Goal: Find specific page/section: Find specific page/section

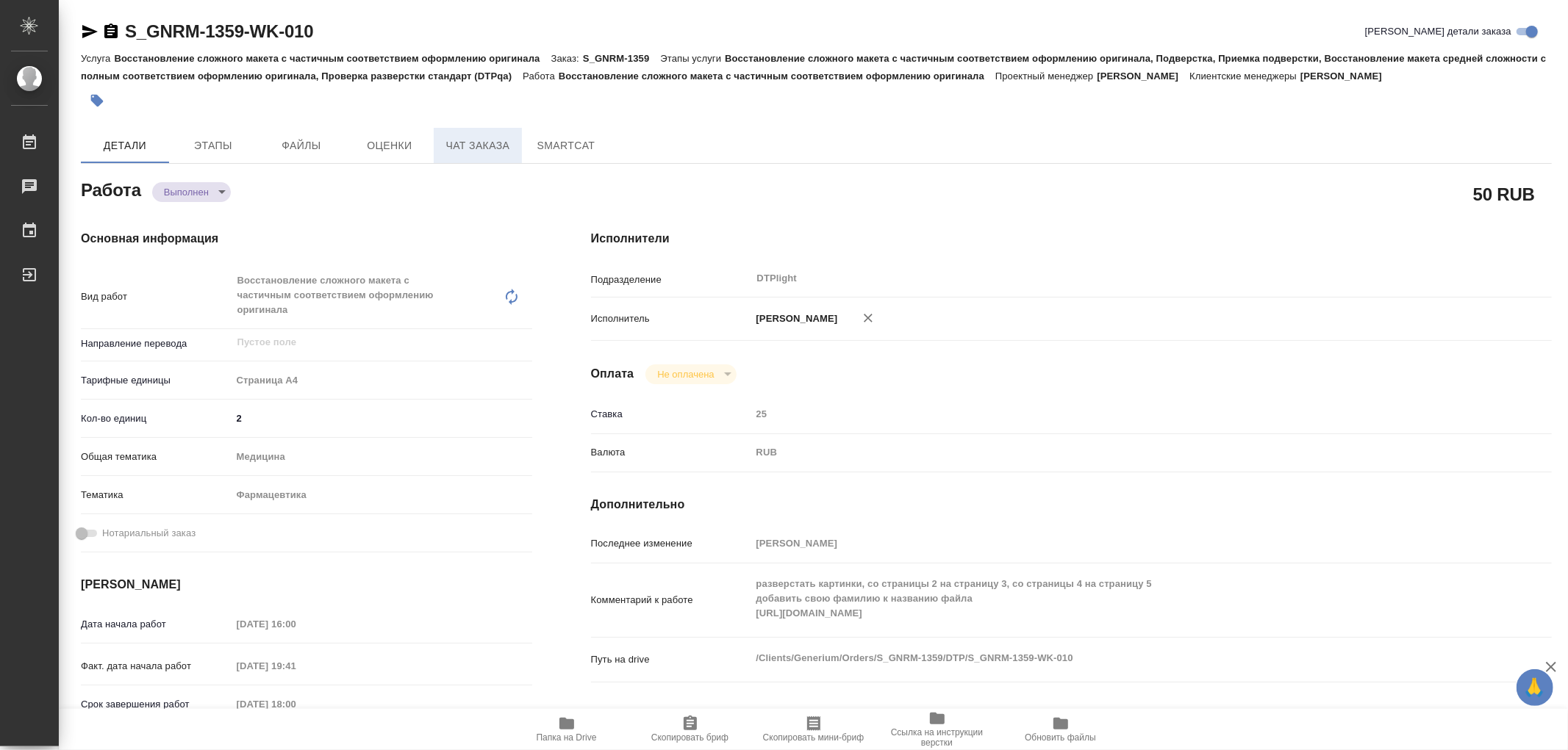
click at [466, 147] on span "Чат заказа" at bounding box center [478, 146] width 70 height 18
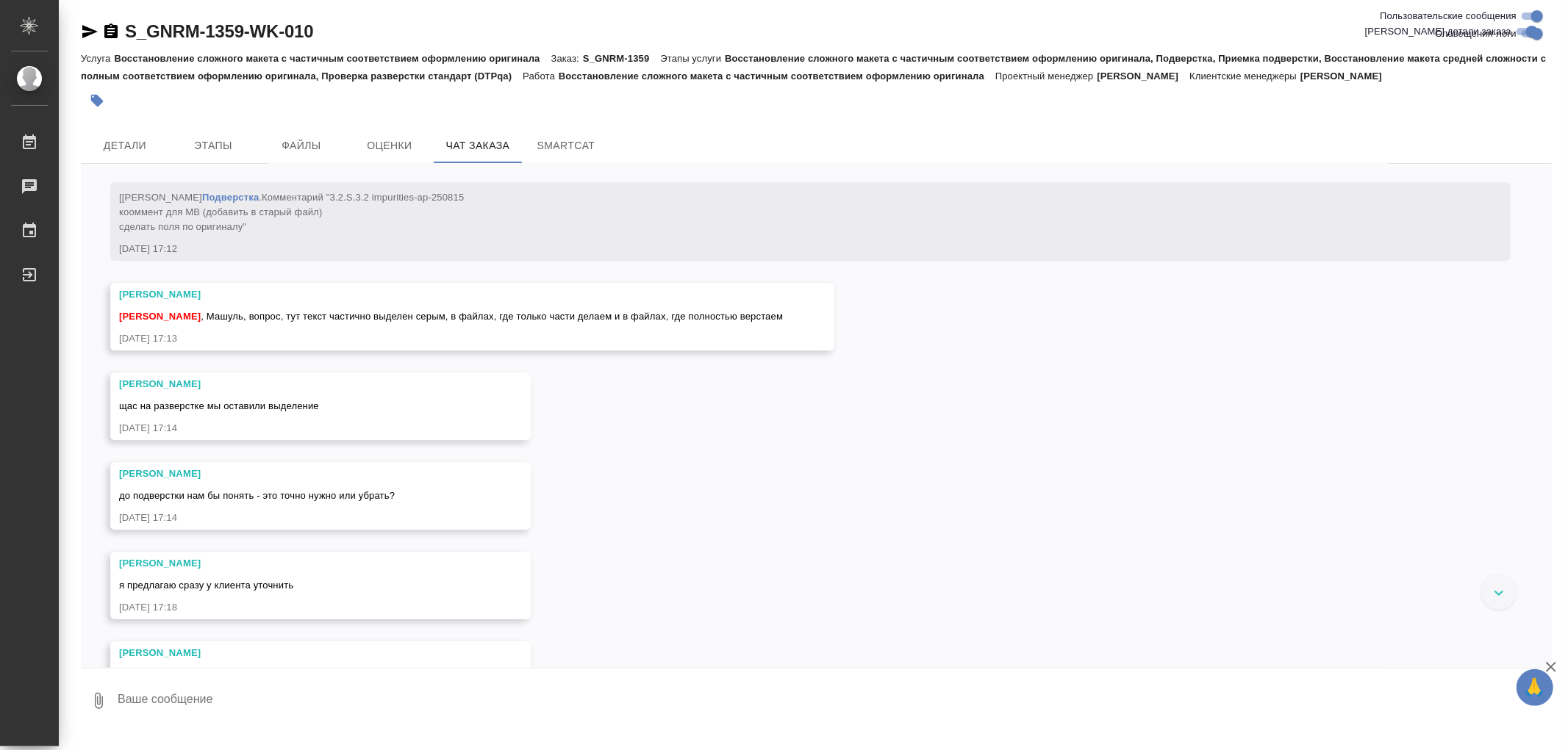
scroll to position [27147, 0]
